Goal: Information Seeking & Learning: Find contact information

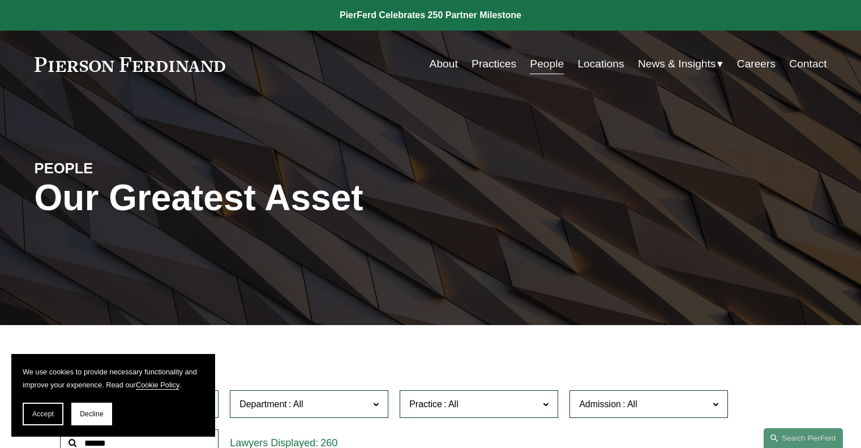
scroll to position [377, 0]
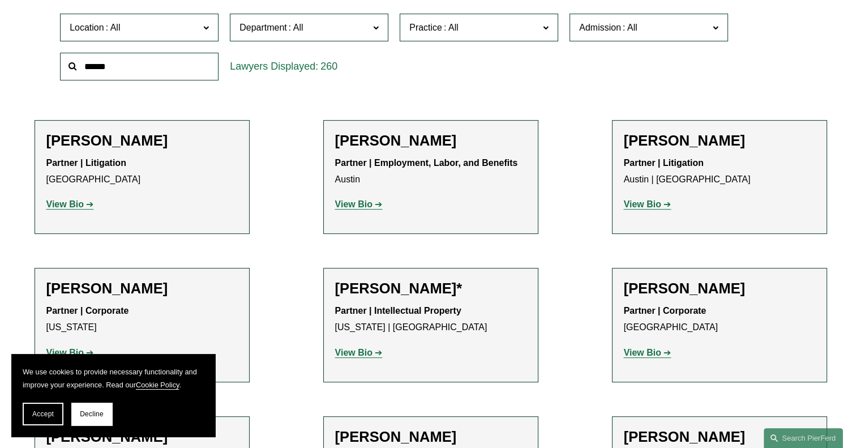
click at [97, 59] on input "text" at bounding box center [139, 67] width 159 height 28
type input "*******"
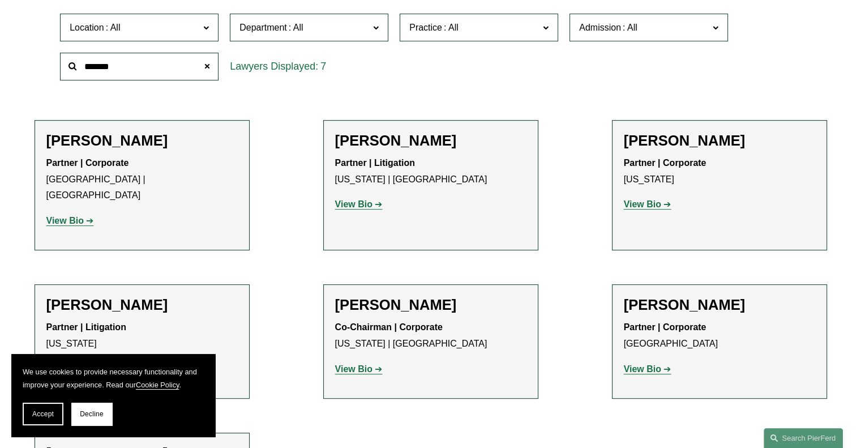
click at [698, 144] on h2 "Michael Kar" at bounding box center [719, 141] width 191 height 18
click at [641, 207] on strong "View Bio" at bounding box center [642, 204] width 37 height 10
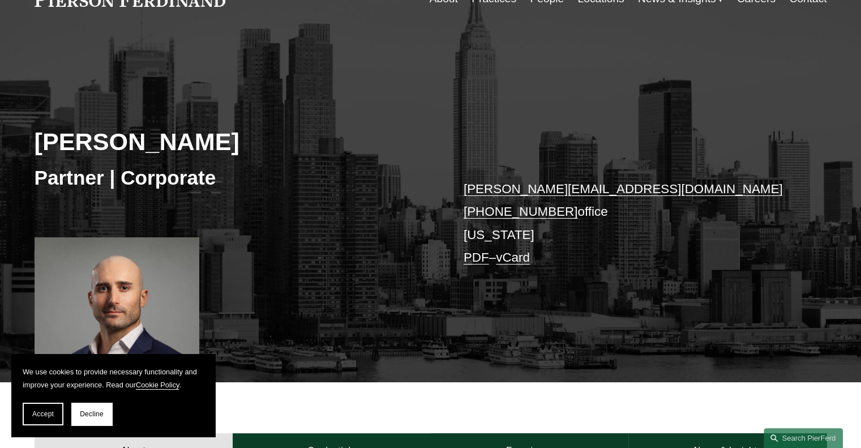
scroll to position [113, 0]
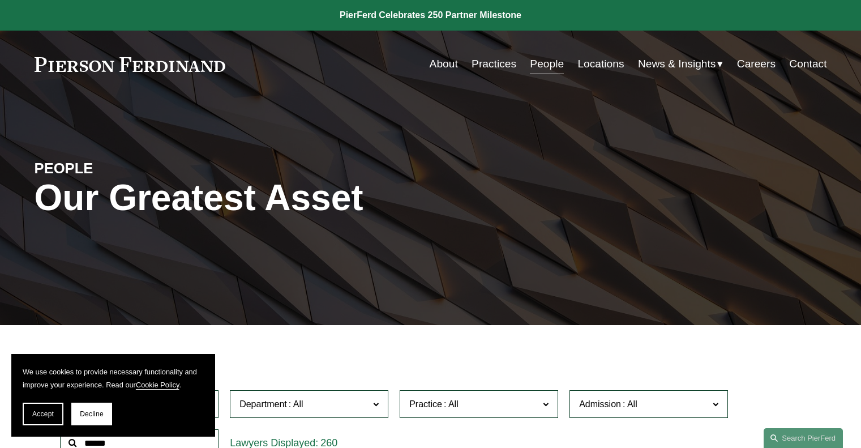
scroll to position [377, 0]
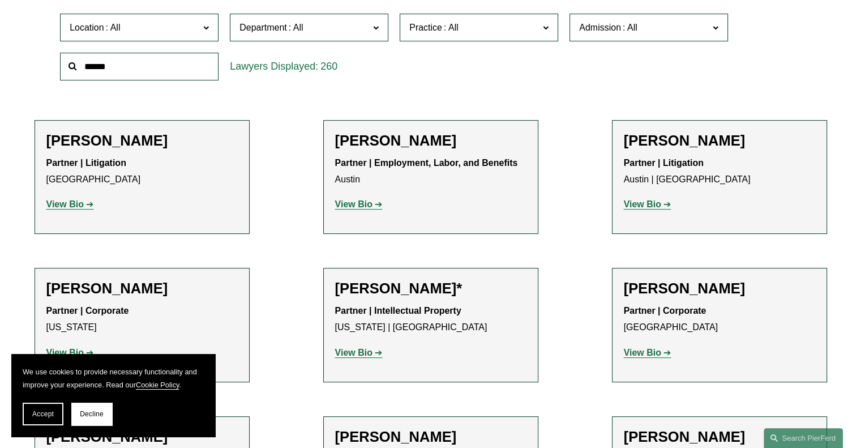
click at [111, 71] on input "text" at bounding box center [139, 67] width 159 height 28
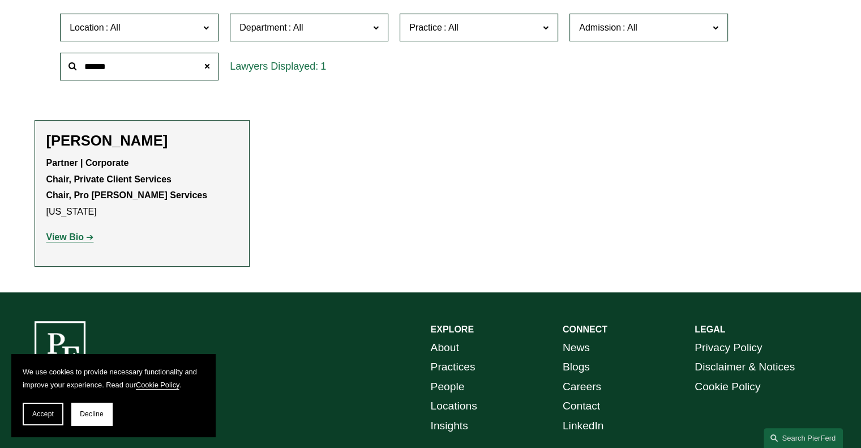
click at [63, 241] on strong "View Bio" at bounding box center [64, 237] width 37 height 10
drag, startPoint x: 148, startPoint y: 71, endPoint x: 36, endPoint y: 73, distance: 111.6
click at [36, 73] on div "Location All Atlanta Austin Boston Charlotte Chicago Cincinnati Cleveland Colum…" at bounding box center [431, 47] width 793 height 78
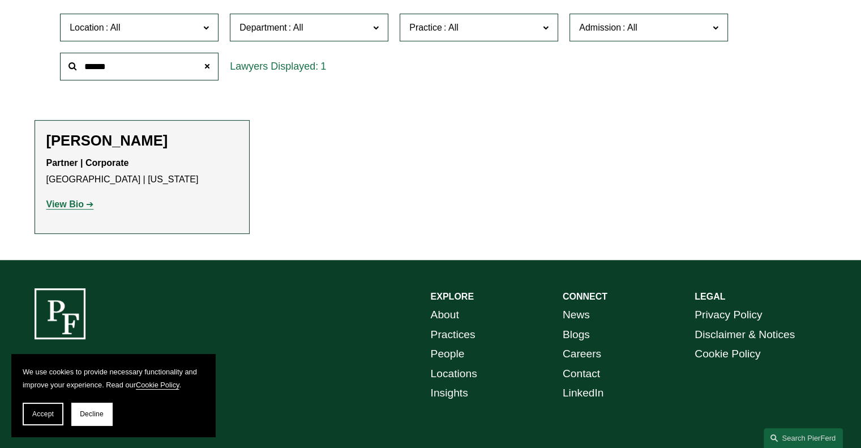
click at [75, 204] on strong "View Bio" at bounding box center [64, 204] width 37 height 10
drag, startPoint x: 125, startPoint y: 62, endPoint x: 27, endPoint y: 72, distance: 98.5
click at [27, 72] on ul "Filter Location All Atlanta Austin Boston Charlotte Chicago Cincinnati Clevelan…" at bounding box center [430, 104] width 844 height 260
click at [74, 207] on strong "View Bio" at bounding box center [64, 204] width 37 height 10
drag, startPoint x: 116, startPoint y: 57, endPoint x: 60, endPoint y: 56, distance: 56.1
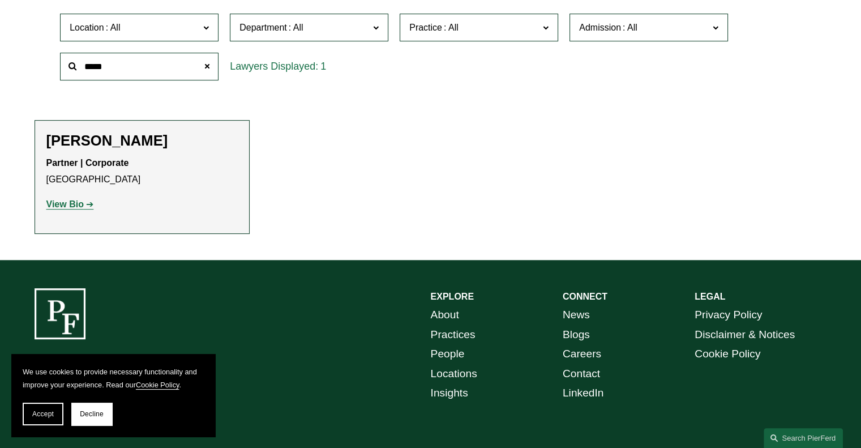
click at [77, 66] on input "*****" at bounding box center [139, 67] width 159 height 28
type input "*****"
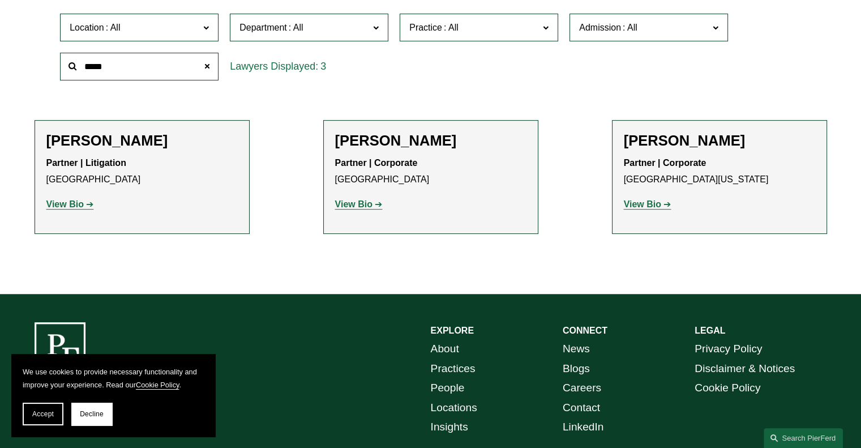
click at [634, 208] on strong "View Bio" at bounding box center [642, 204] width 37 height 10
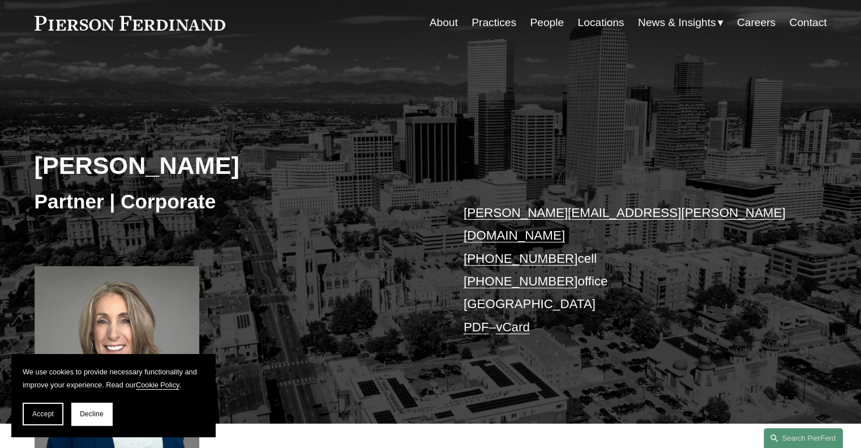
scroll to position [113, 0]
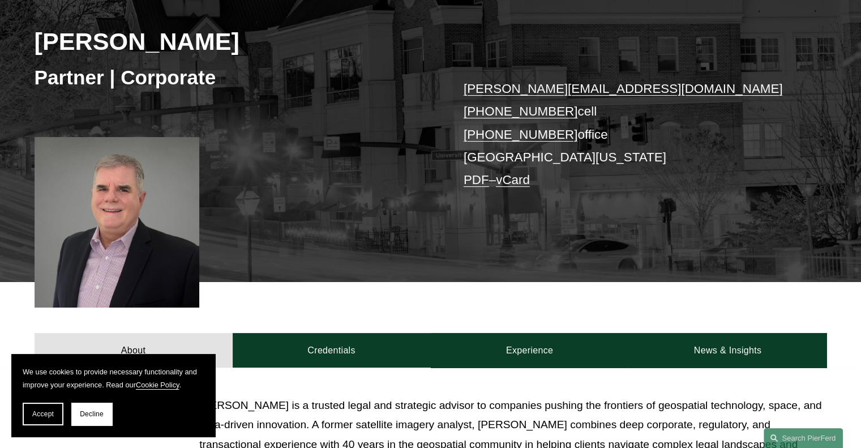
scroll to position [170, 0]
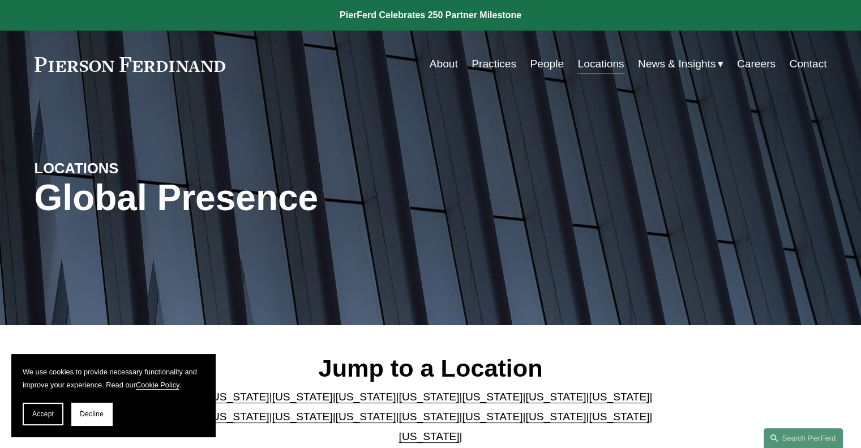
click at [534, 65] on link "People" at bounding box center [547, 64] width 34 height 22
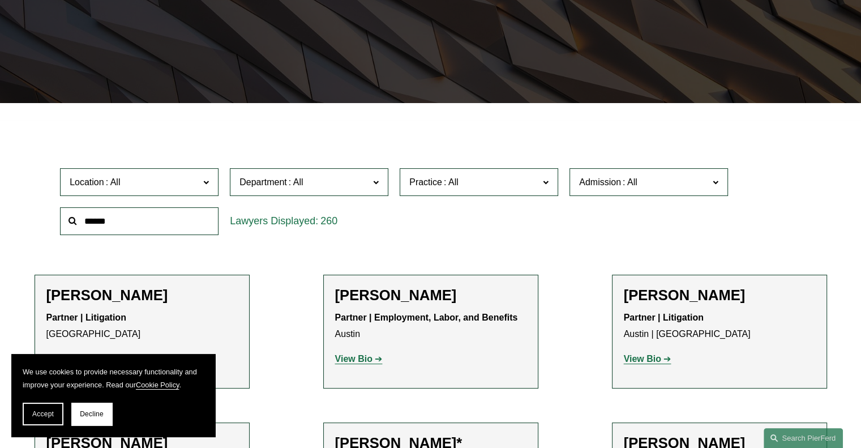
scroll to position [227, 0]
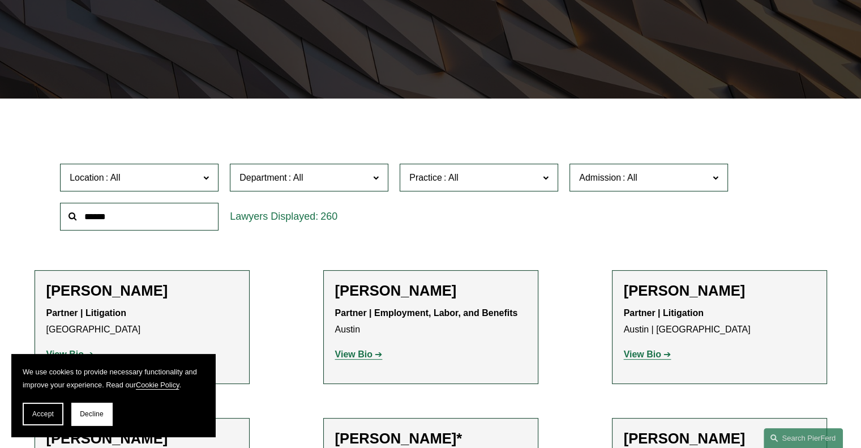
click at [161, 220] on input "text" at bounding box center [139, 217] width 159 height 28
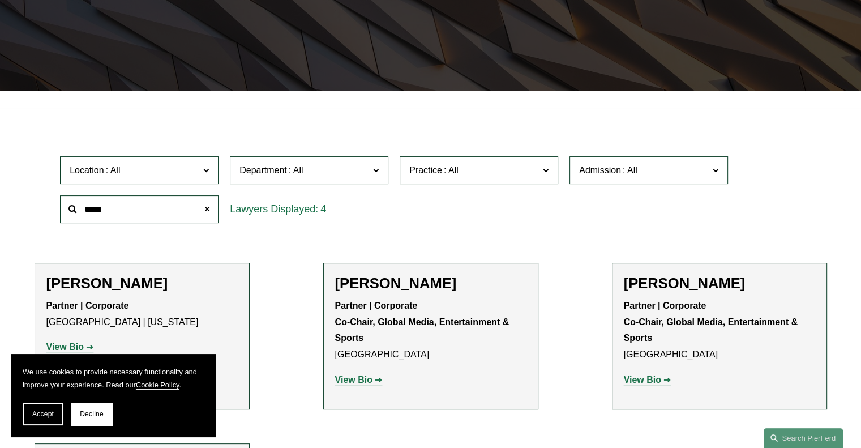
scroll to position [283, 0]
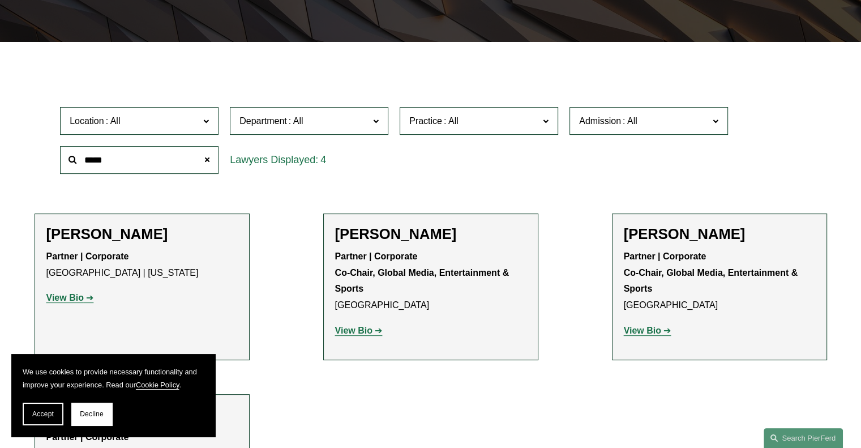
click at [373, 331] on link "View Bio" at bounding box center [359, 331] width 48 height 10
click at [818, 131] on div "Location All Atlanta Austin Boston Charlotte Chicago Cincinnati Cleveland Colum…" at bounding box center [431, 140] width 793 height 78
drag, startPoint x: 143, startPoint y: 164, endPoint x: 72, endPoint y: 153, distance: 71.0
click at [72, 153] on input "*****" at bounding box center [139, 160] width 159 height 28
drag, startPoint x: 8, startPoint y: 79, endPoint x: 37, endPoint y: 88, distance: 30.8
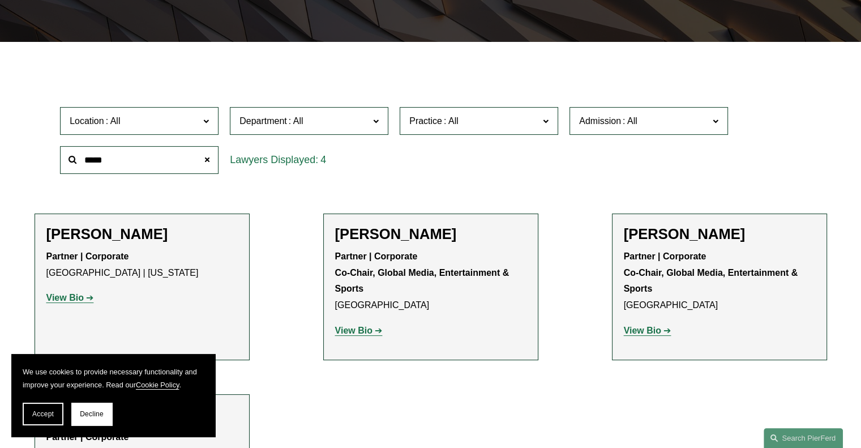
click at [8, 79] on ul "Filter Location All Atlanta Austin Boston Charlotte Chicago Cincinnati Clevelan…" at bounding box center [430, 287] width 844 height 441
drag, startPoint x: 126, startPoint y: 163, endPoint x: 48, endPoint y: 165, distance: 78.7
click at [48, 165] on div "Location All Atlanta Austin Boston Charlotte Chicago Cincinnati Cleveland Colum…" at bounding box center [431, 140] width 793 height 78
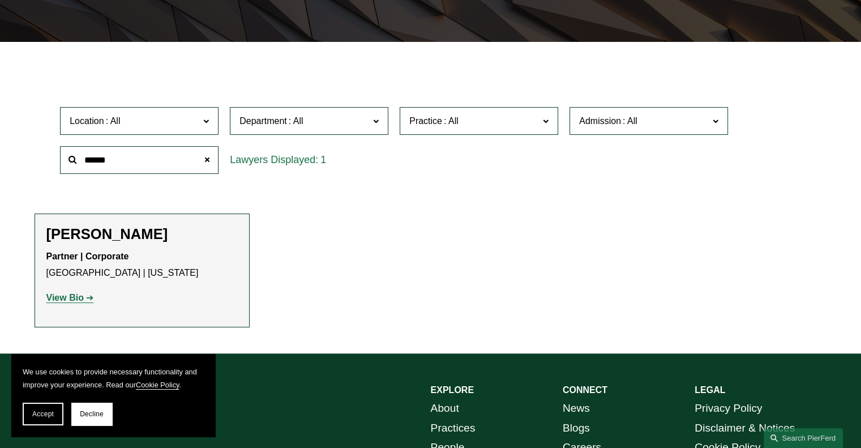
click at [62, 296] on strong "View Bio" at bounding box center [64, 298] width 37 height 10
drag, startPoint x: 77, startPoint y: 163, endPoint x: 63, endPoint y: 163, distance: 13.6
click at [63, 163] on input "******" at bounding box center [139, 160] width 159 height 28
click at [807, 129] on div "Location All Atlanta Austin Boston Charlotte Chicago Cincinnati Cleveland Colum…" at bounding box center [431, 140] width 793 height 78
click at [67, 301] on strong "View Bio" at bounding box center [64, 298] width 37 height 10
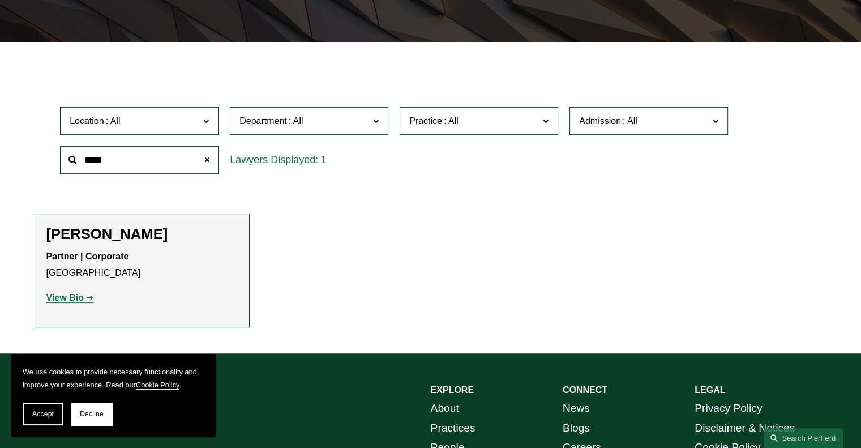
drag, startPoint x: 117, startPoint y: 160, endPoint x: 46, endPoint y: 155, distance: 71.5
click at [54, 160] on div "*****" at bounding box center [139, 159] width 170 height 39
type input "******"
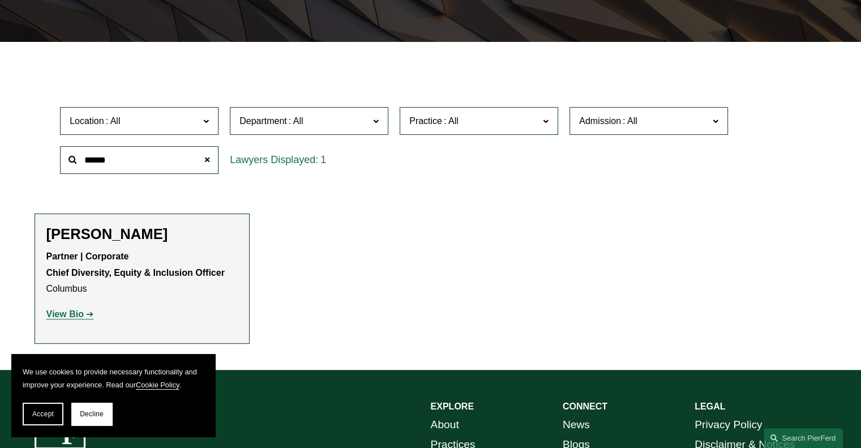
click at [74, 316] on strong "View Bio" at bounding box center [64, 314] width 37 height 10
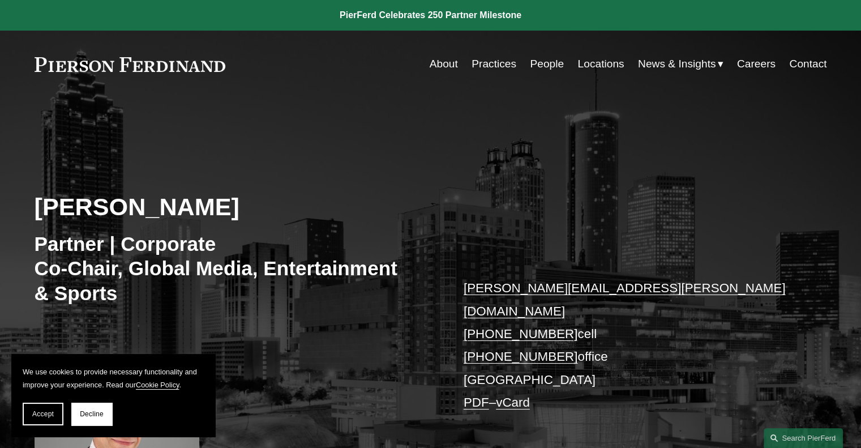
click at [58, 14] on link at bounding box center [430, 15] width 861 height 31
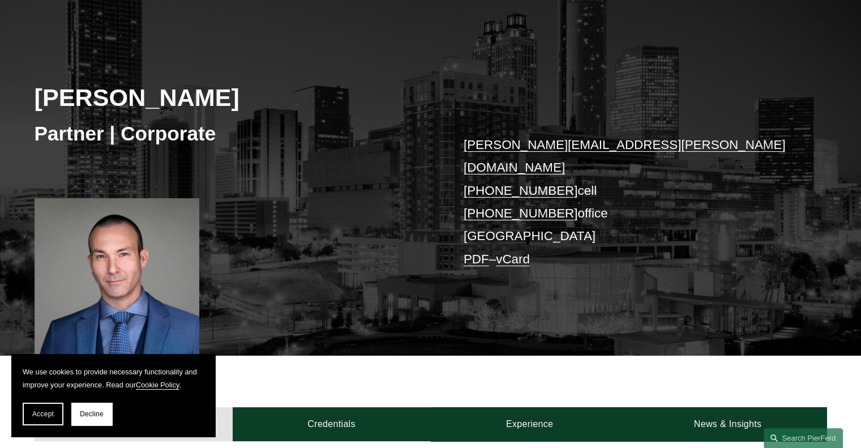
scroll to position [113, 0]
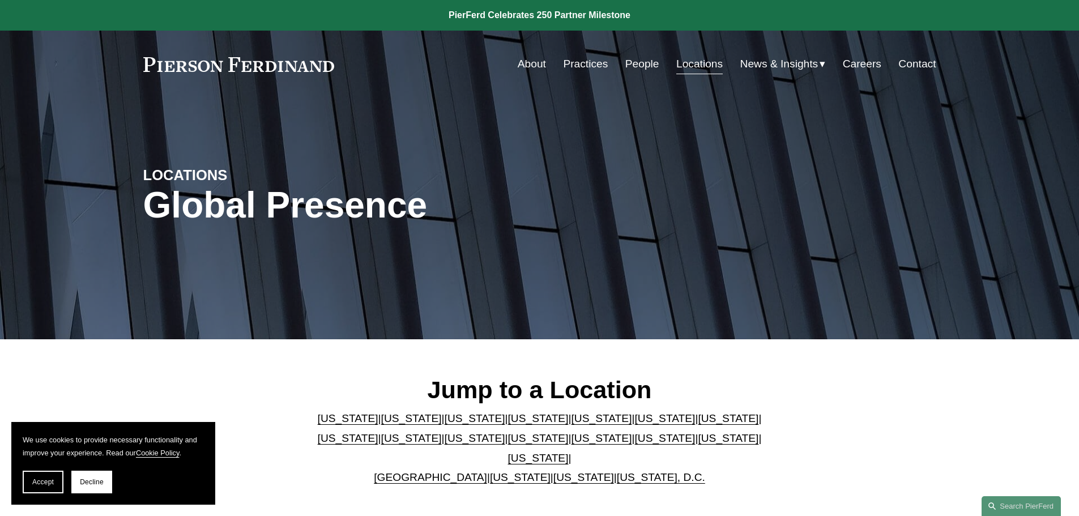
scroll to position [2662, 0]
